Goal: Transaction & Acquisition: Purchase product/service

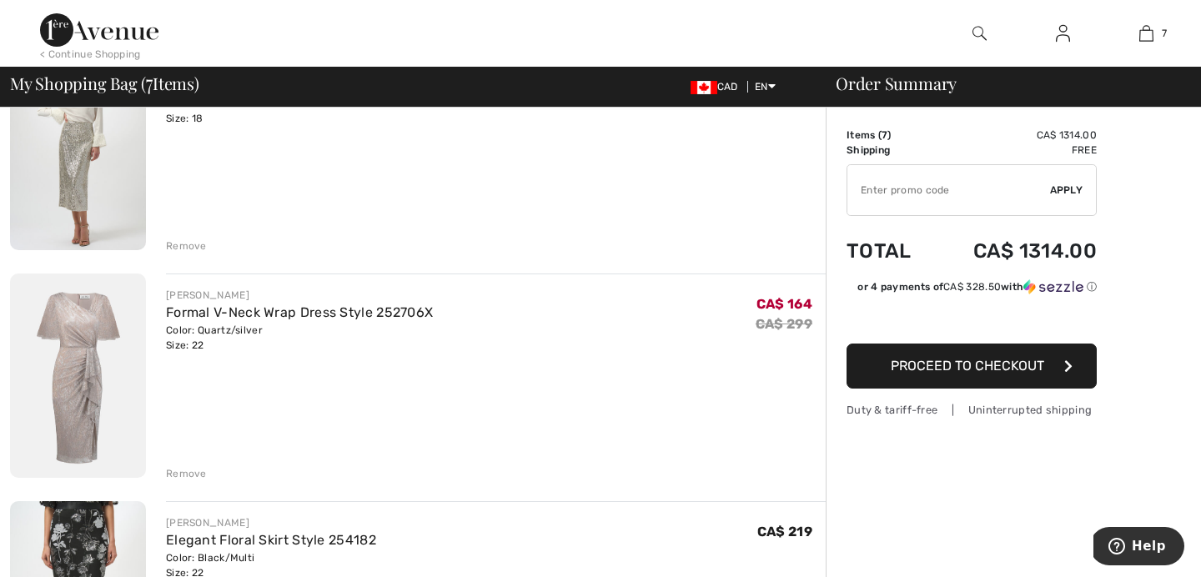
scroll to position [203, 0]
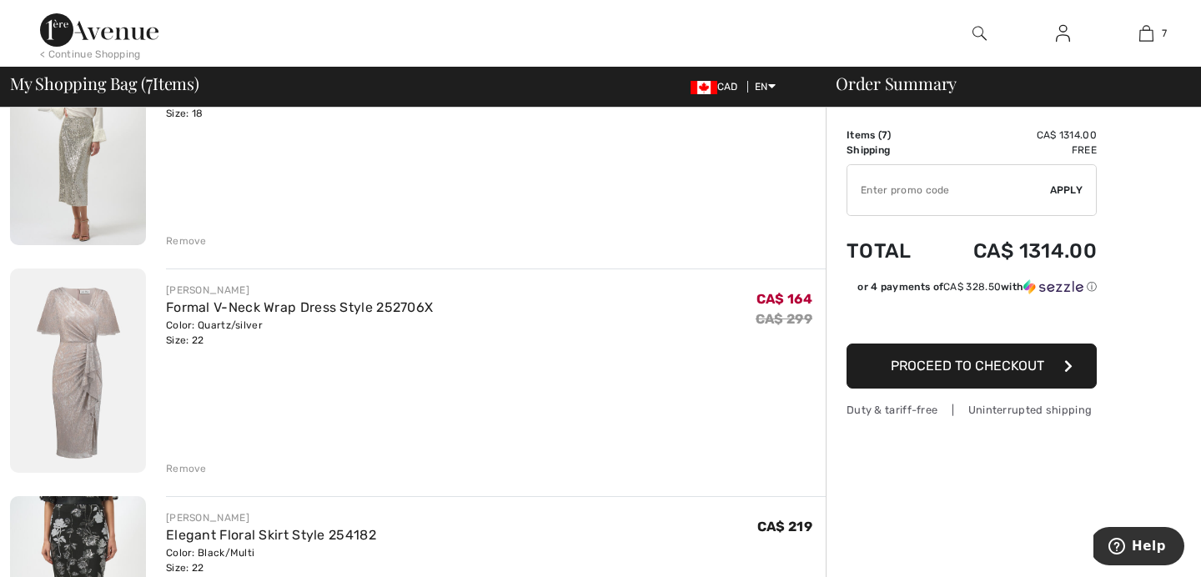
click at [183, 465] on div "Remove" at bounding box center [186, 468] width 41 height 15
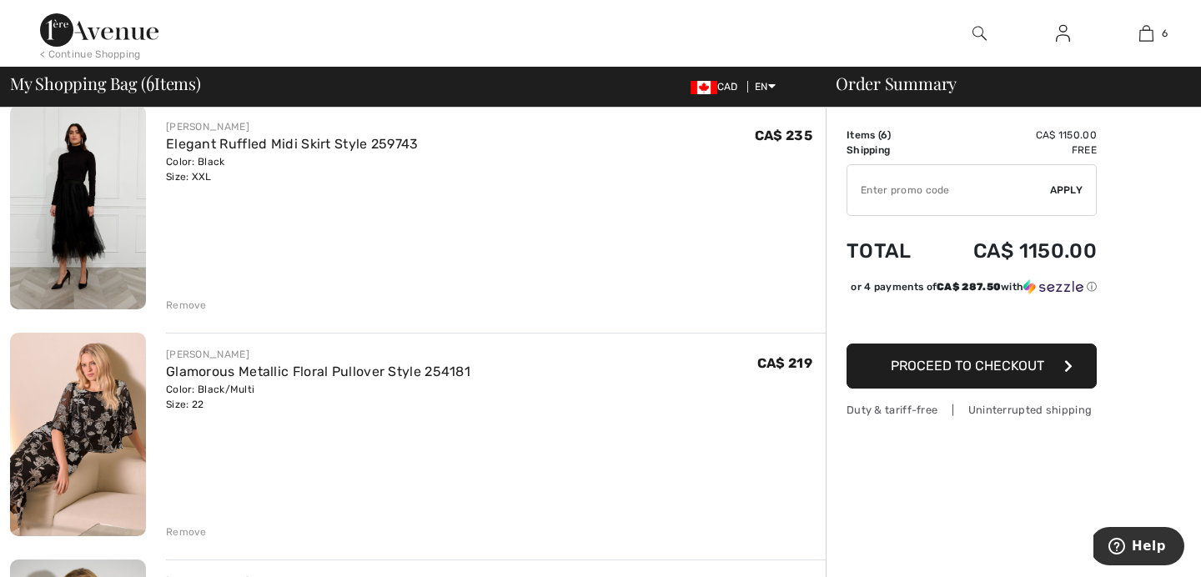
scroll to position [596, 0]
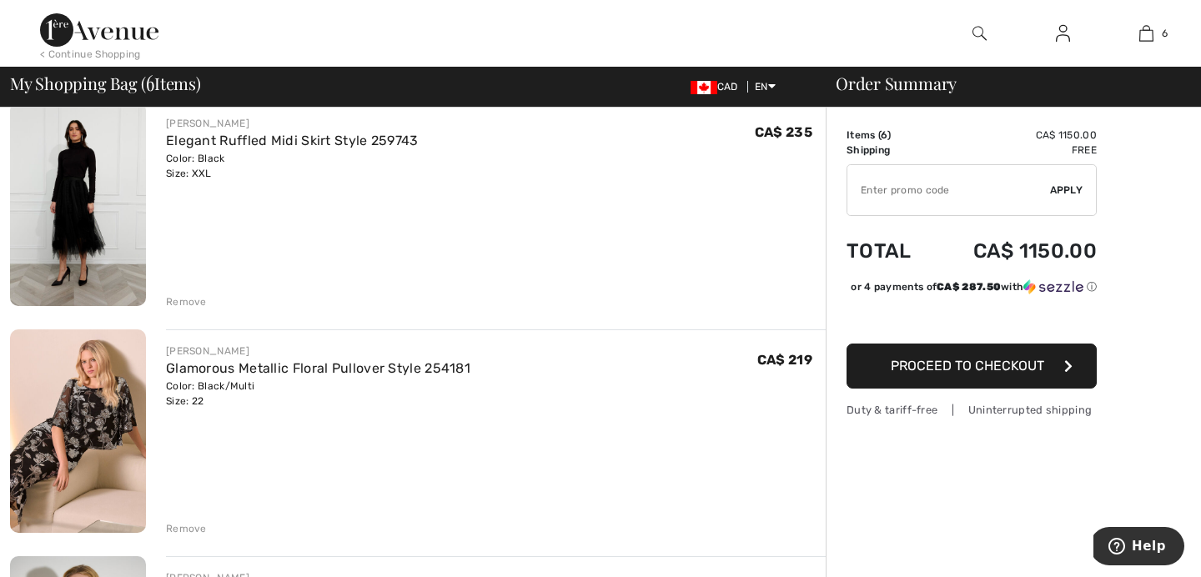
click at [174, 531] on div "Remove" at bounding box center [186, 528] width 41 height 15
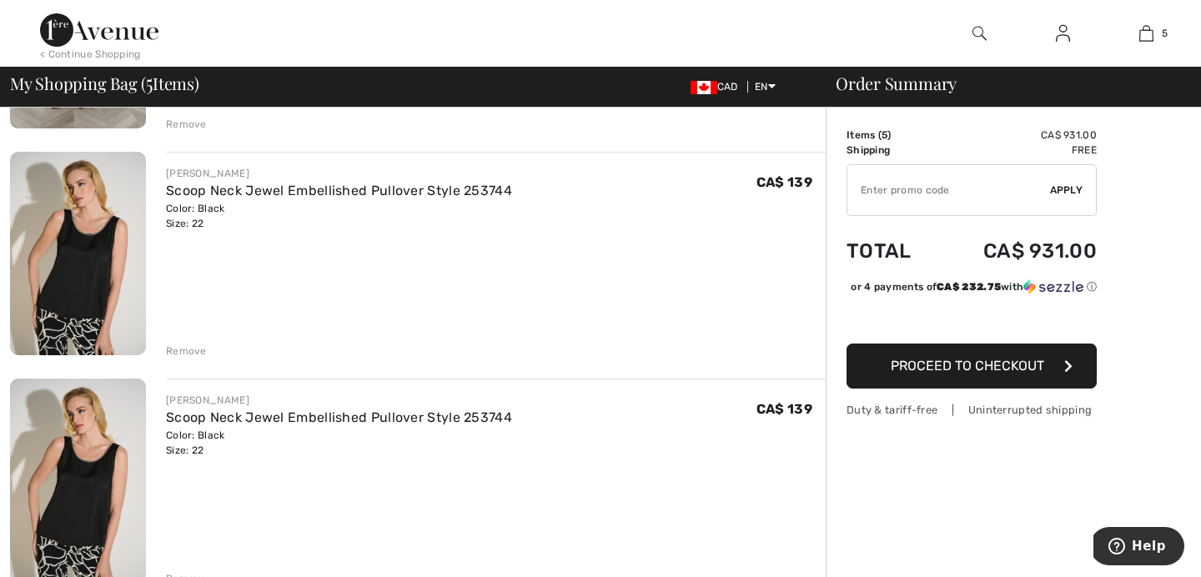
scroll to position [813, 0]
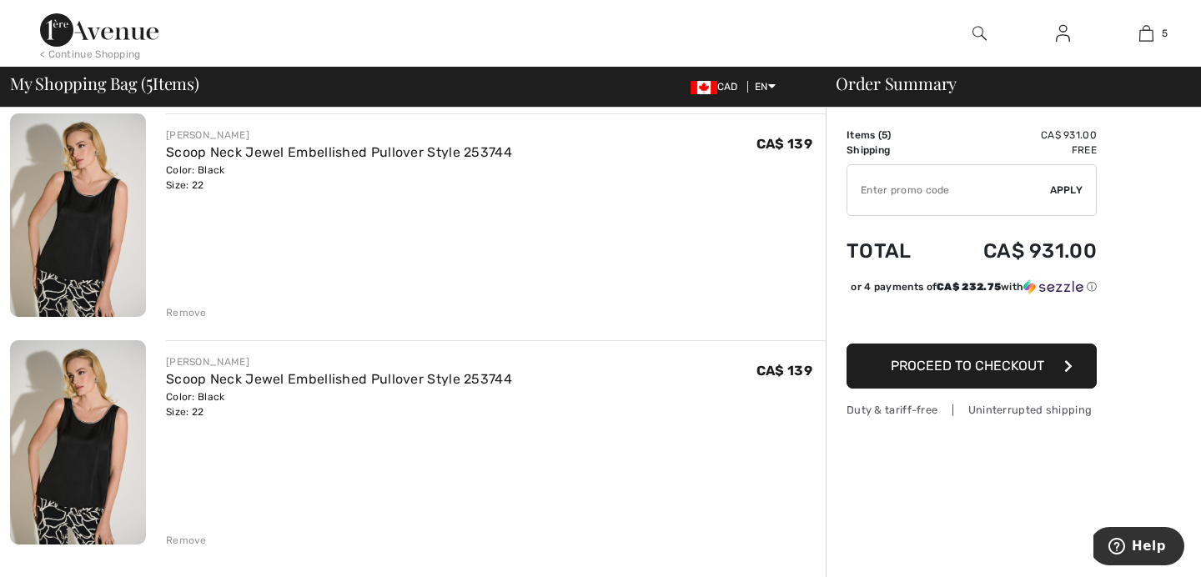
click at [176, 538] on div "Remove" at bounding box center [186, 540] width 41 height 15
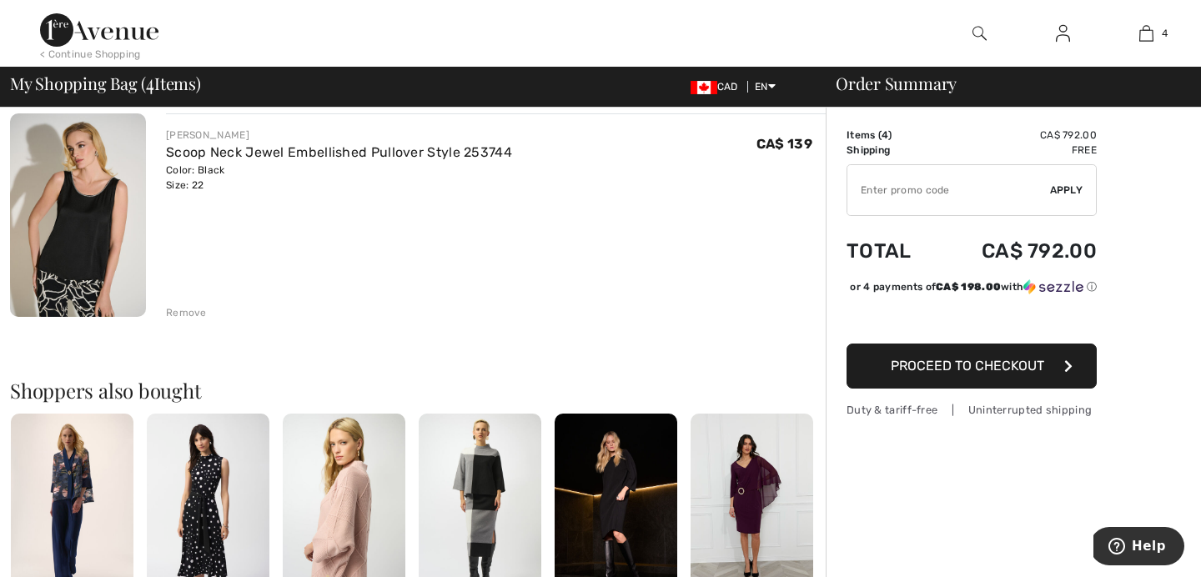
click at [184, 317] on div "Remove" at bounding box center [186, 312] width 41 height 15
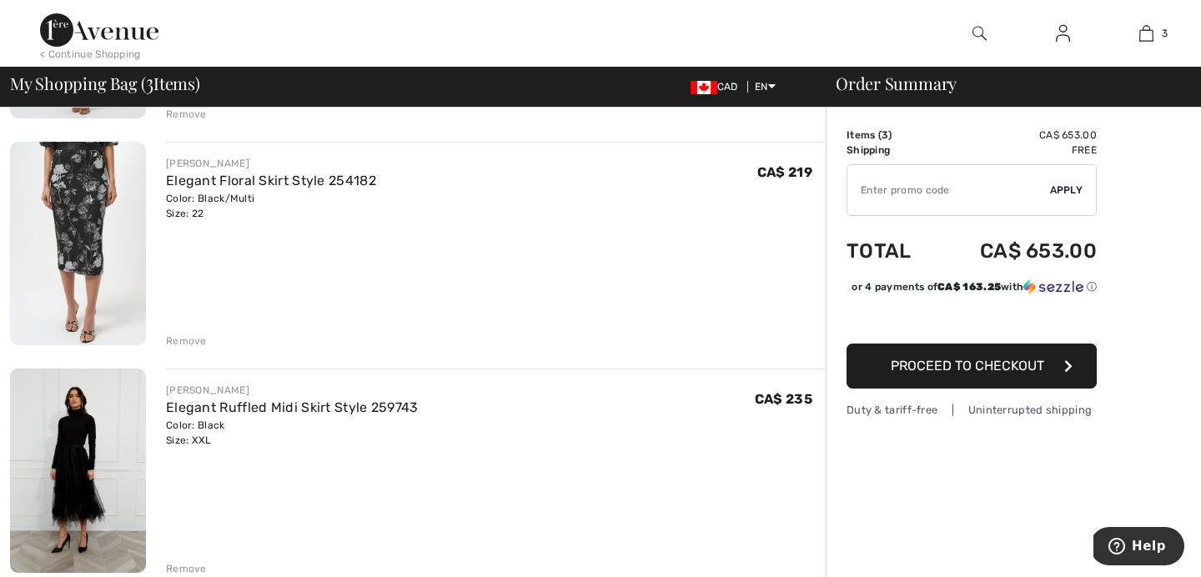
scroll to position [331, 0]
click at [118, 471] on img at bounding box center [78, 469] width 136 height 204
click at [181, 566] on div "Remove" at bounding box center [186, 567] width 41 height 15
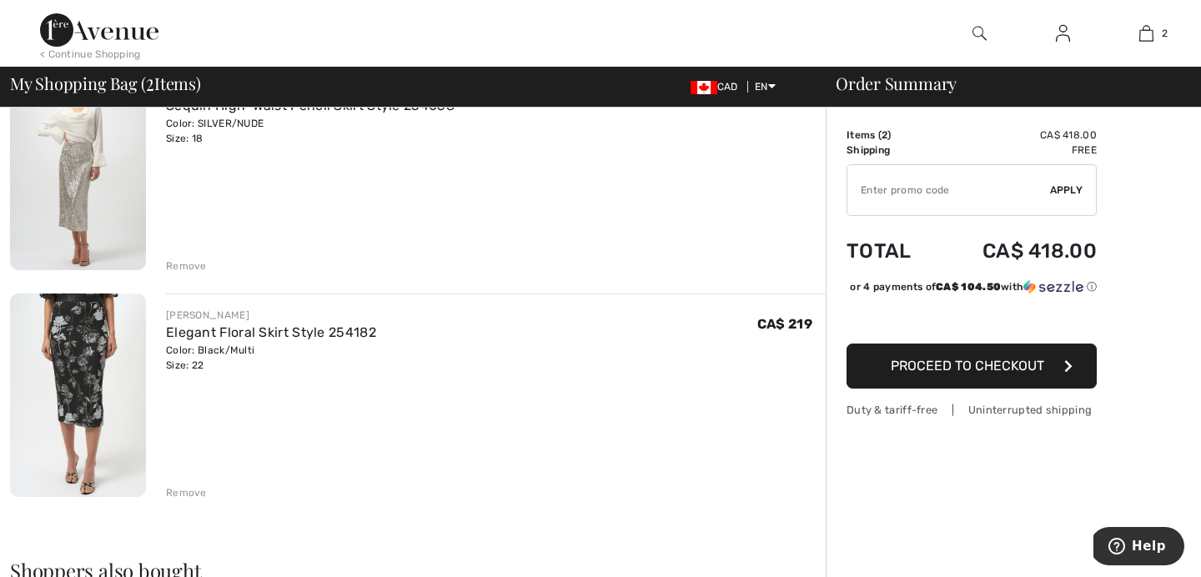
scroll to position [194, 0]
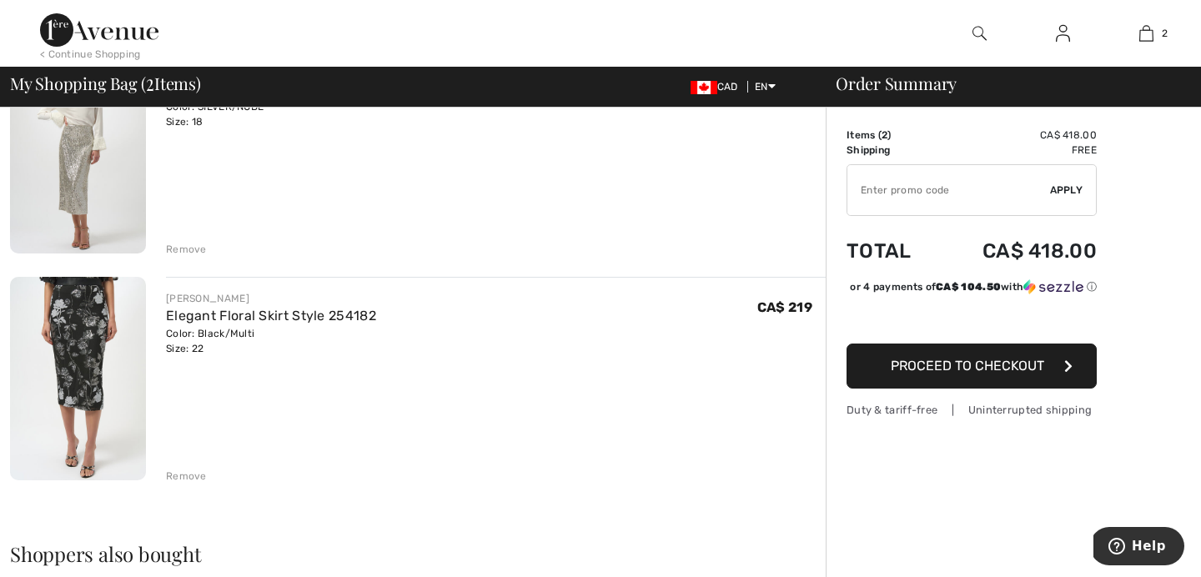
click at [92, 375] on img at bounding box center [78, 379] width 136 height 204
